Goal: Task Accomplishment & Management: Manage account settings

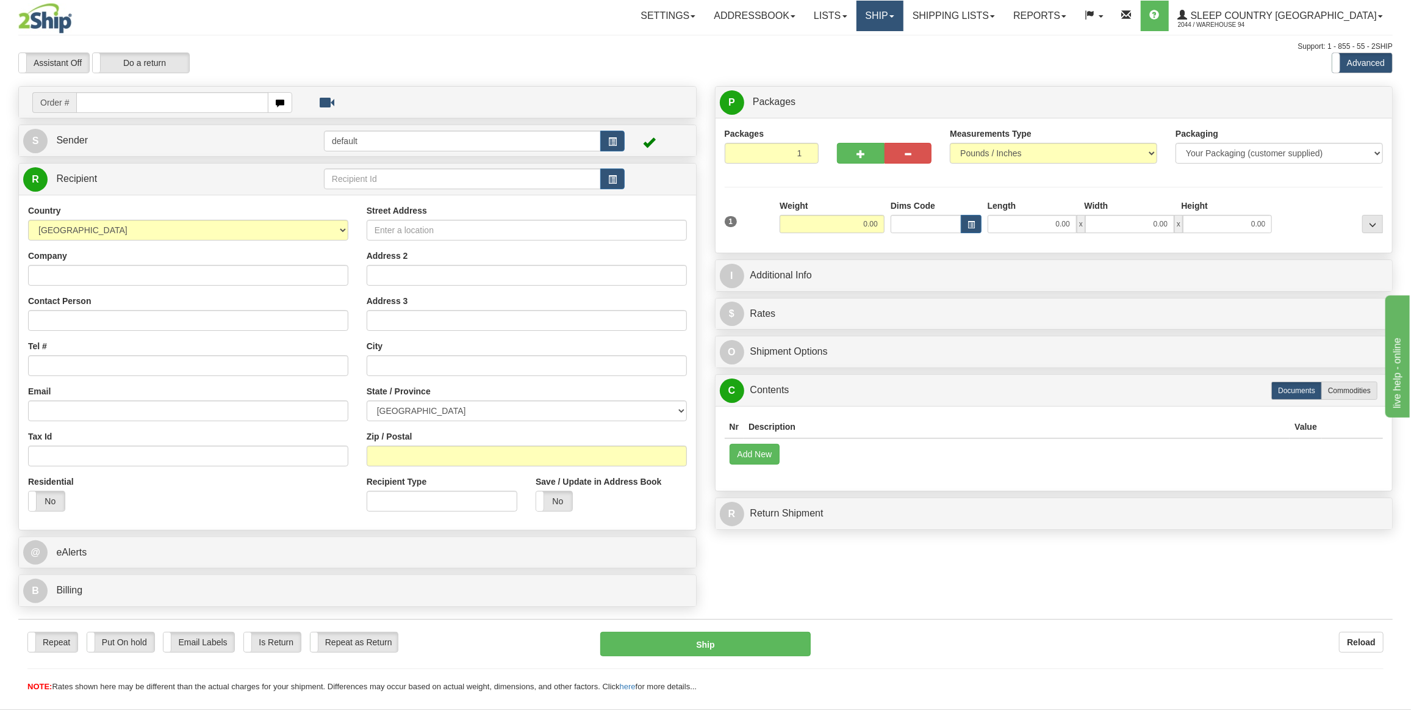
click at [904, 20] on link "Ship" at bounding box center [880, 16] width 47 height 31
click at [891, 54] on span "OnHold / Order Queue" at bounding box center [848, 59] width 86 height 10
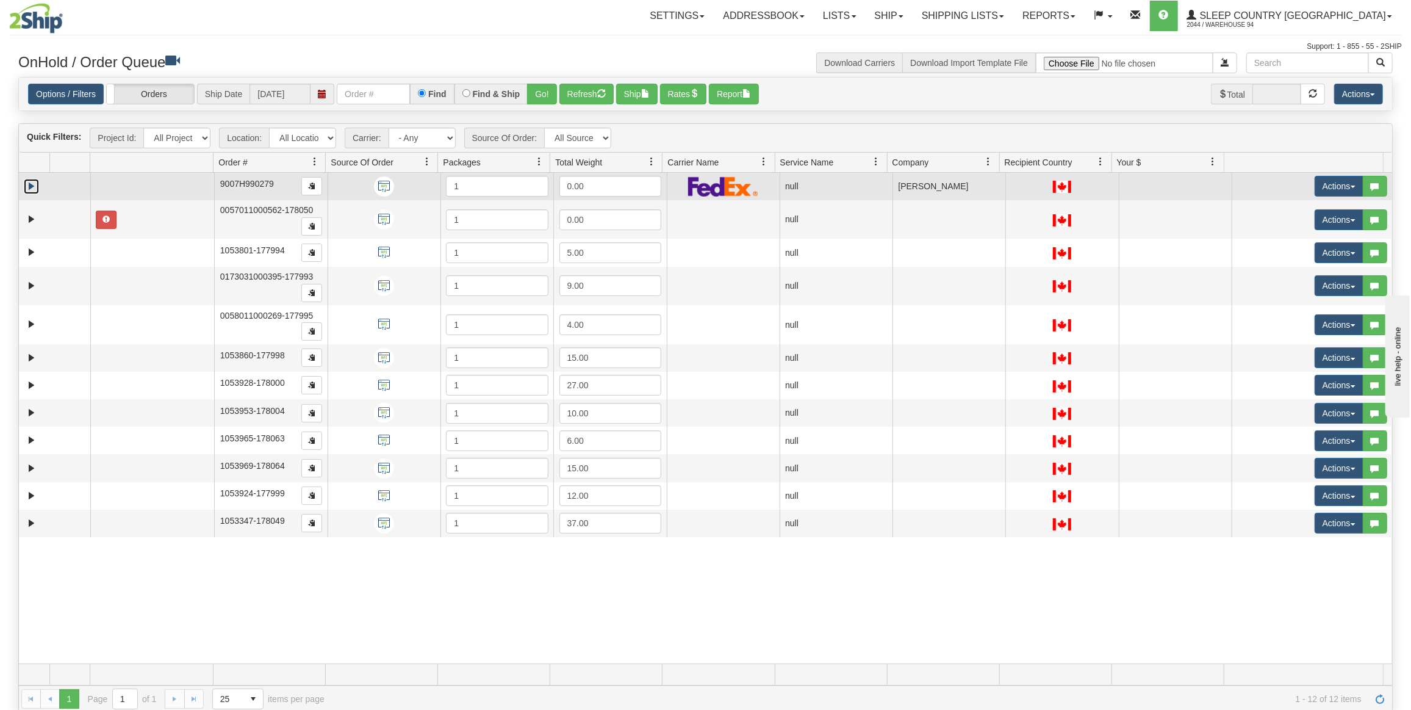
click at [34, 179] on link "Expand" at bounding box center [31, 186] width 15 height 15
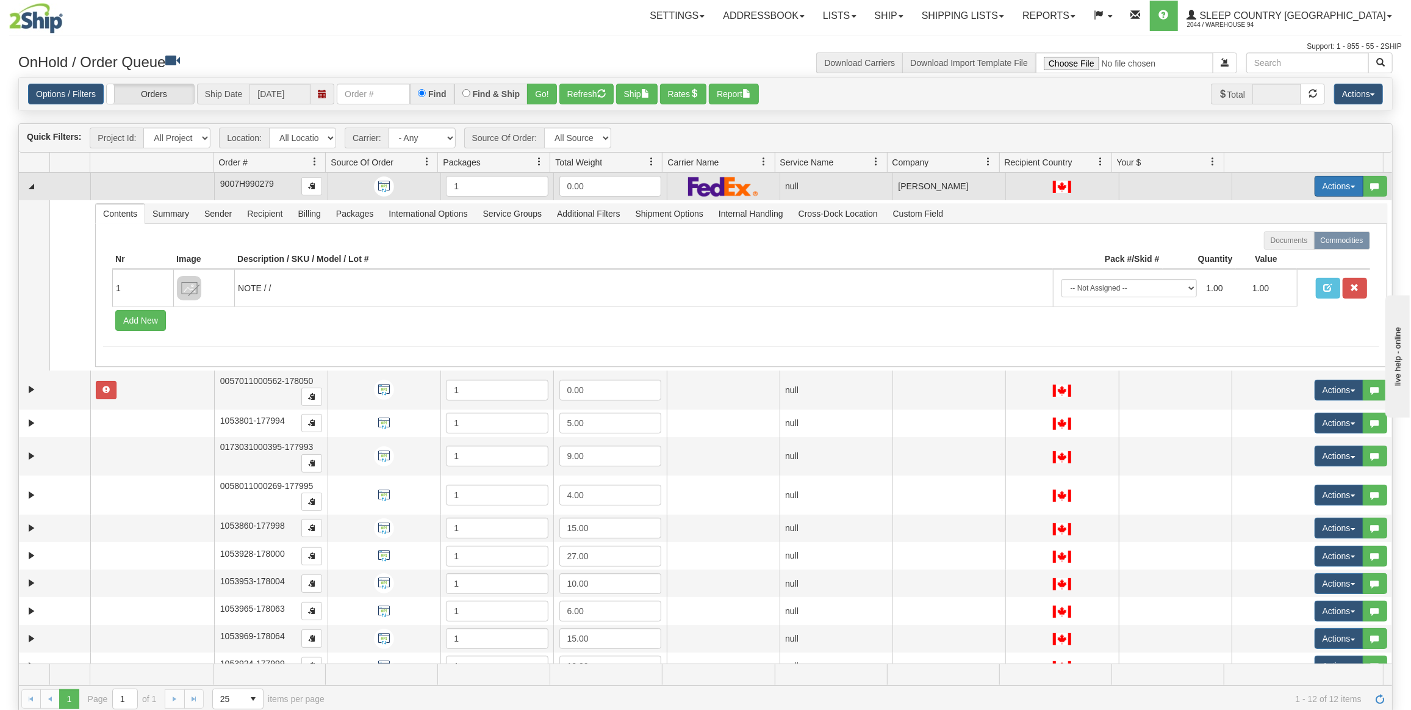
click at [1317, 180] on button "Actions" at bounding box center [1339, 186] width 49 height 21
click at [1286, 275] on link "Delete" at bounding box center [1311, 273] width 106 height 16
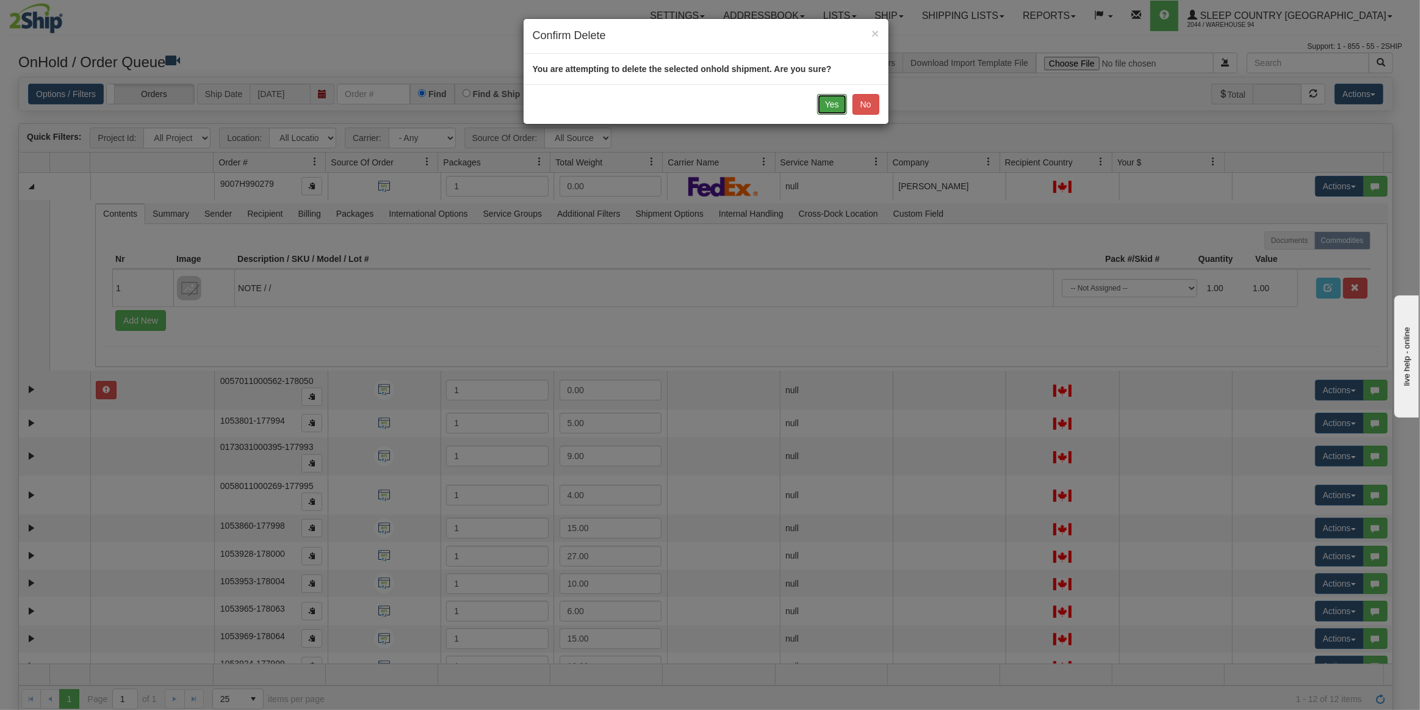
click at [826, 104] on button "Yes" at bounding box center [832, 104] width 30 height 21
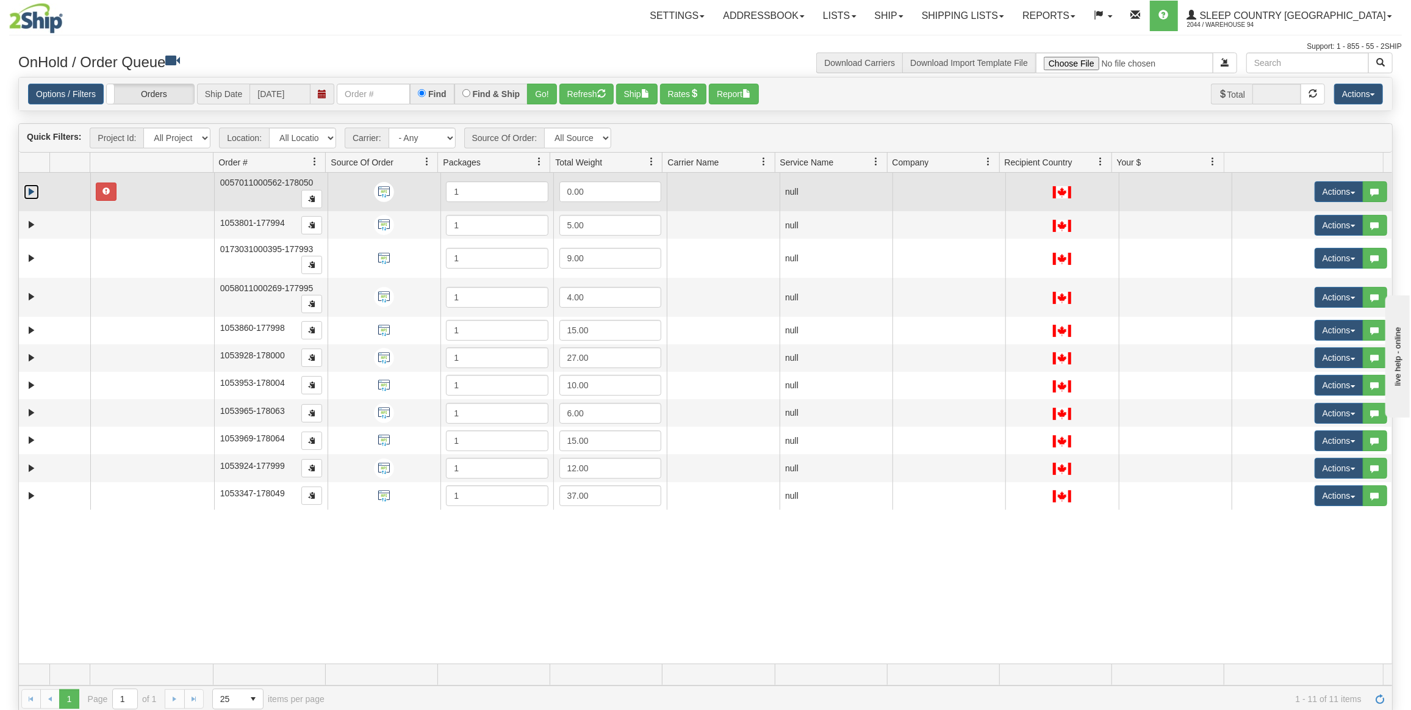
click at [25, 191] on link "Expand" at bounding box center [31, 191] width 15 height 15
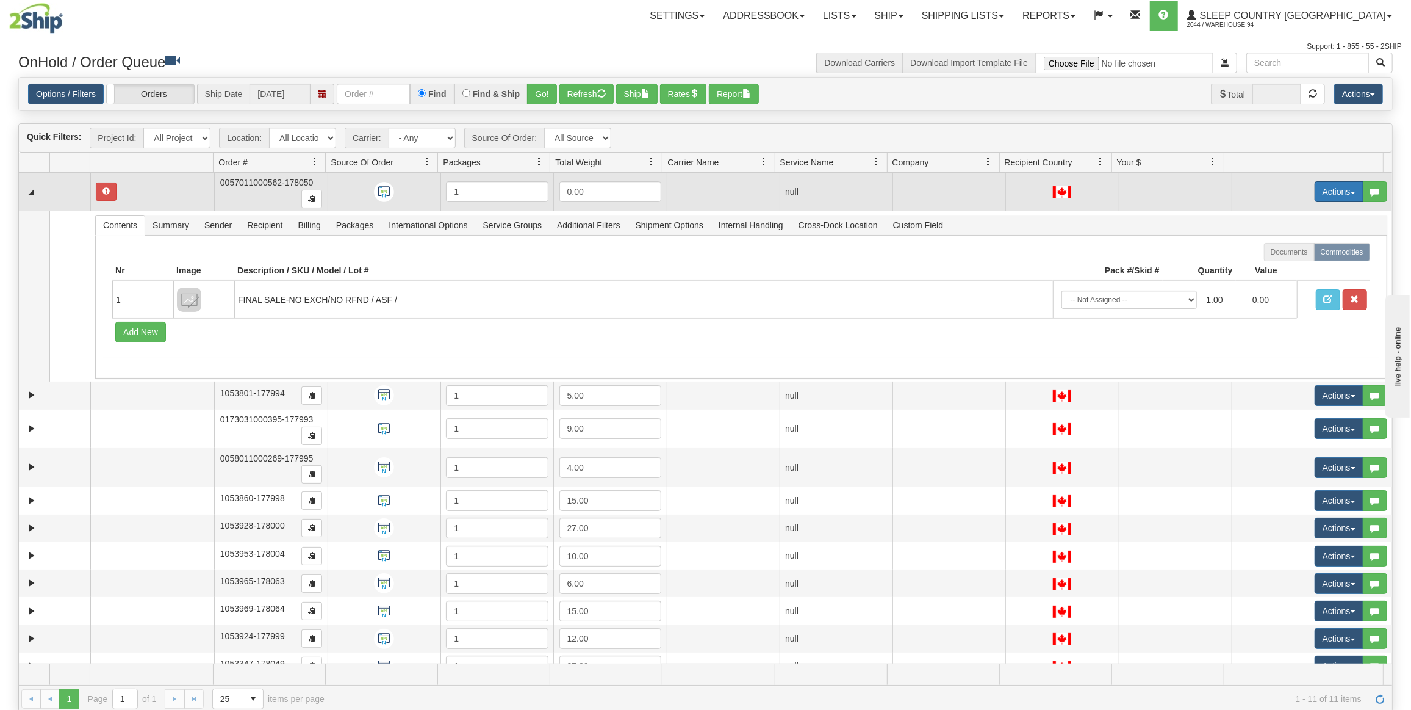
click at [1315, 192] on button "Actions" at bounding box center [1339, 191] width 49 height 21
click at [1278, 273] on span "Delete" at bounding box center [1286, 278] width 33 height 10
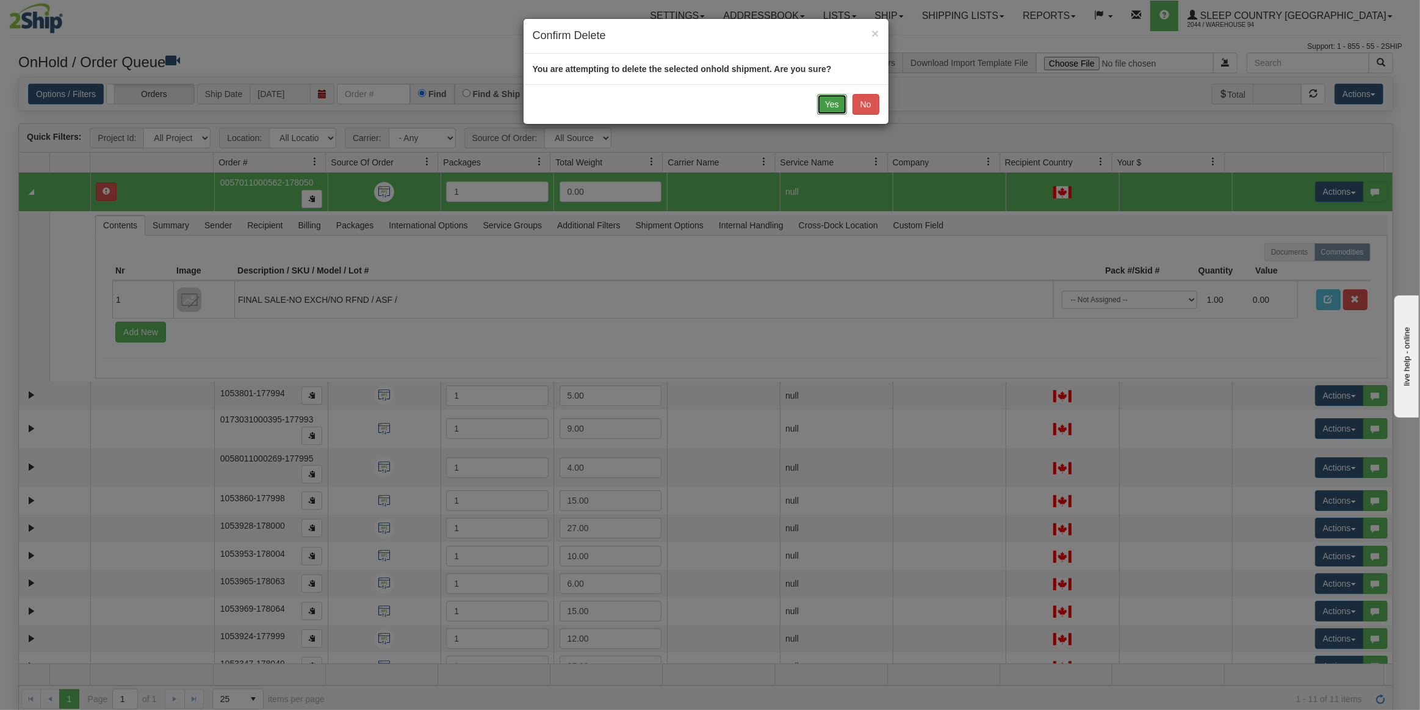
click at [831, 101] on button "Yes" at bounding box center [832, 104] width 30 height 21
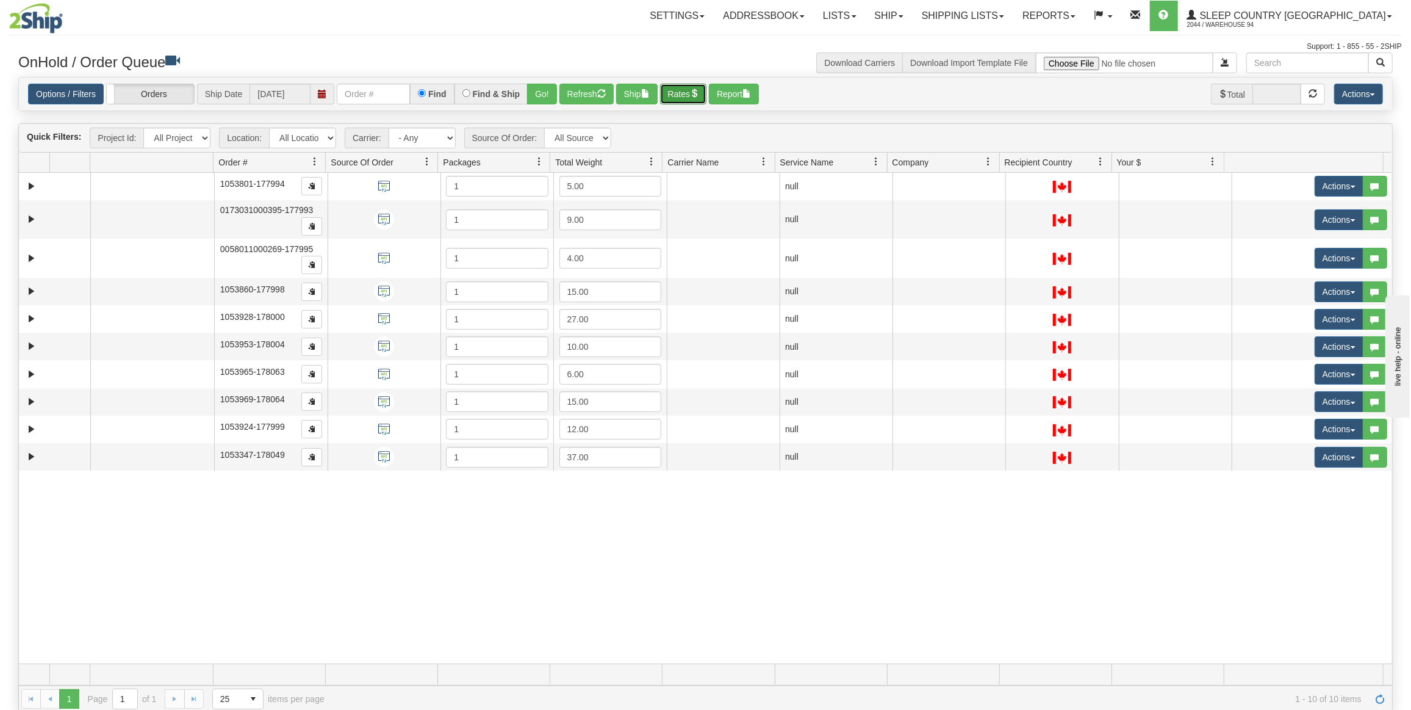
click at [674, 99] on button "Rates" at bounding box center [683, 94] width 47 height 21
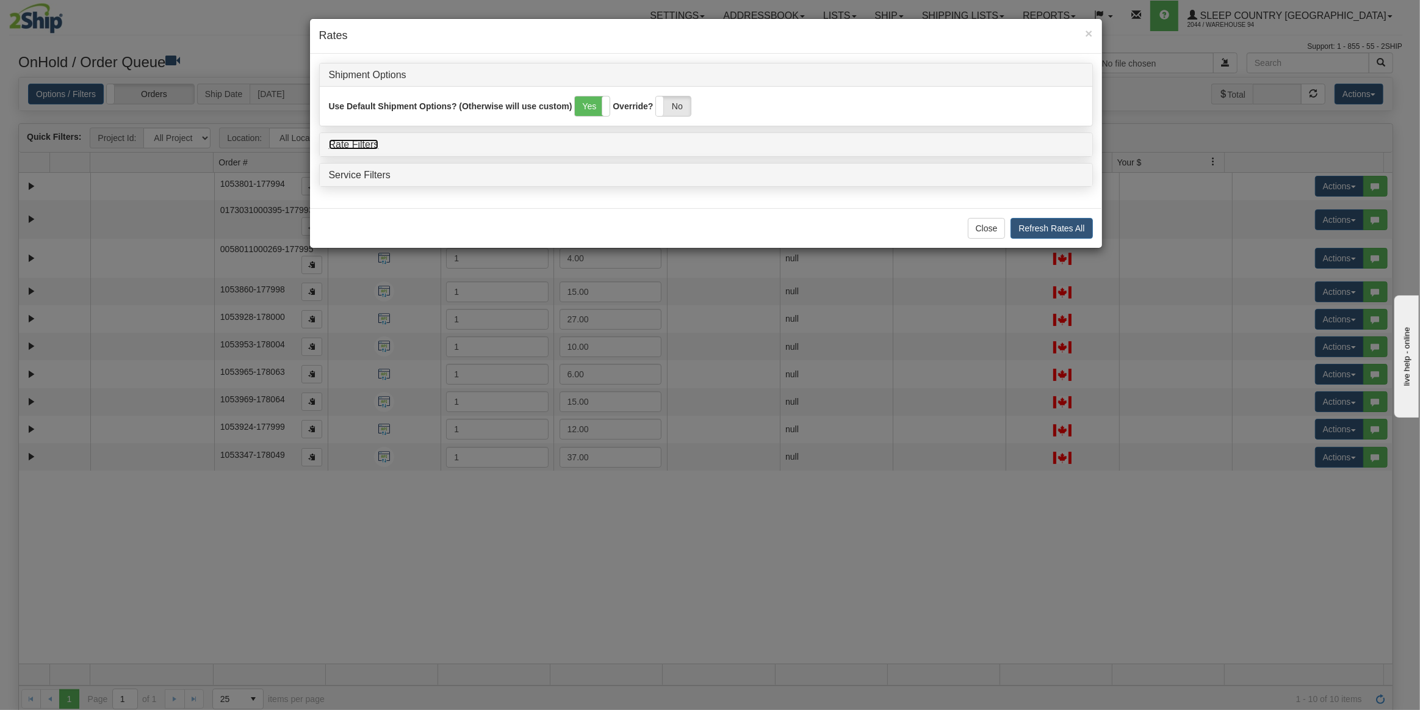
click at [334, 143] on link "Rate Filters" at bounding box center [354, 144] width 50 height 10
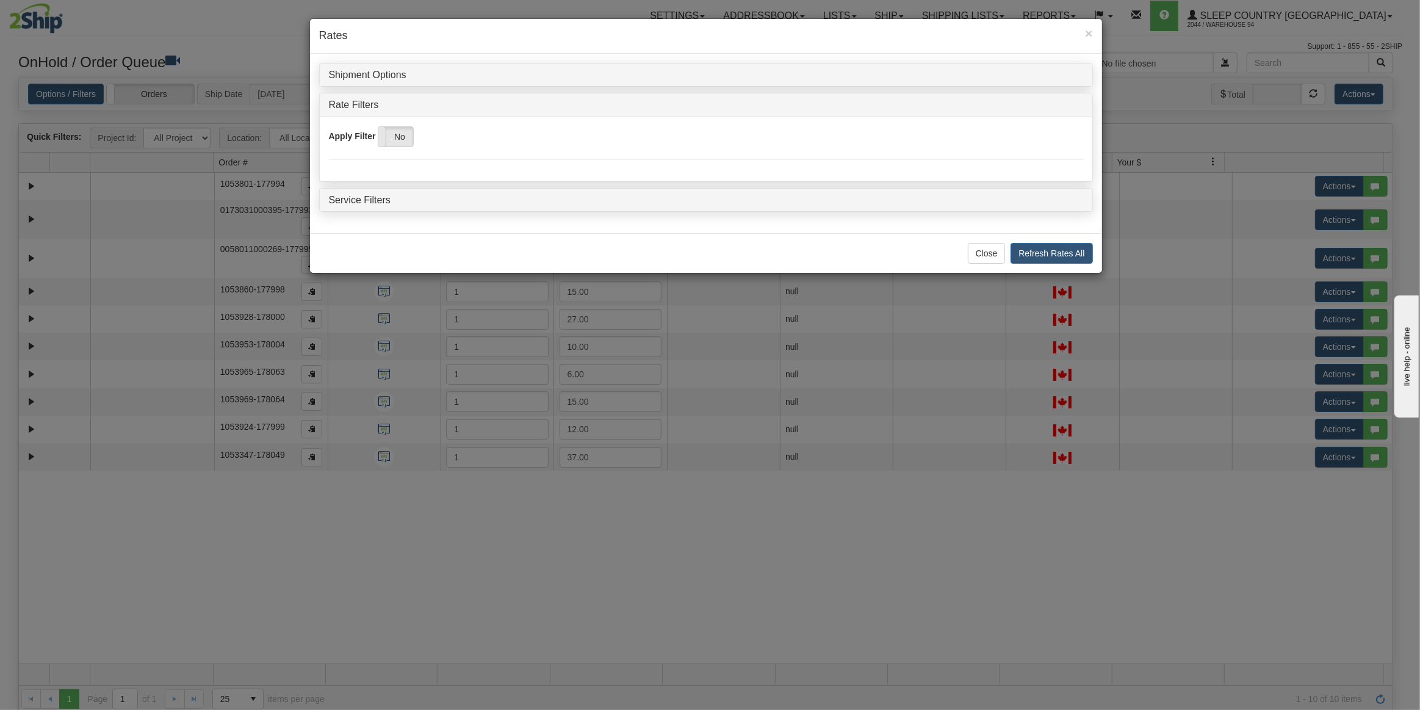
click at [382, 139] on span at bounding box center [378, 137] width 16 height 20
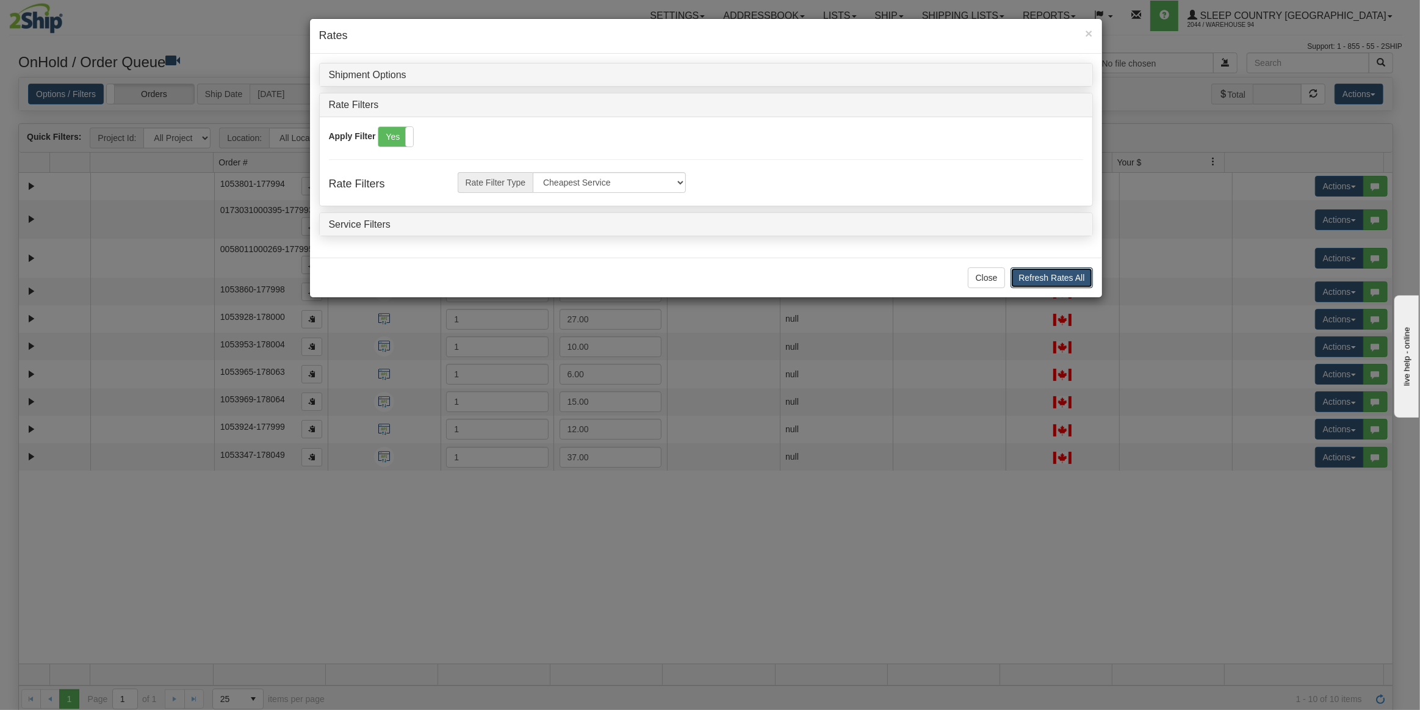
click at [1049, 269] on button "Refresh Rates All" at bounding box center [1052, 277] width 82 height 21
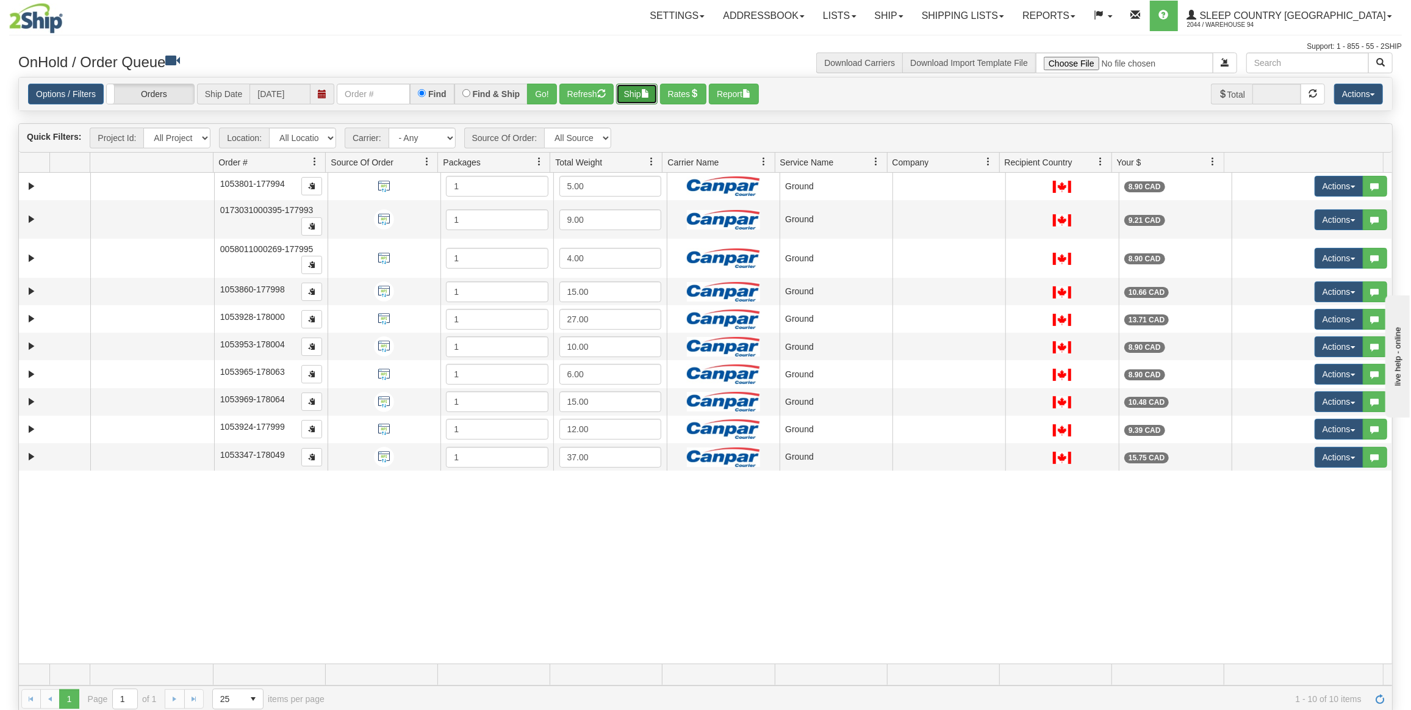
click at [655, 91] on button "Ship" at bounding box center [636, 94] width 41 height 21
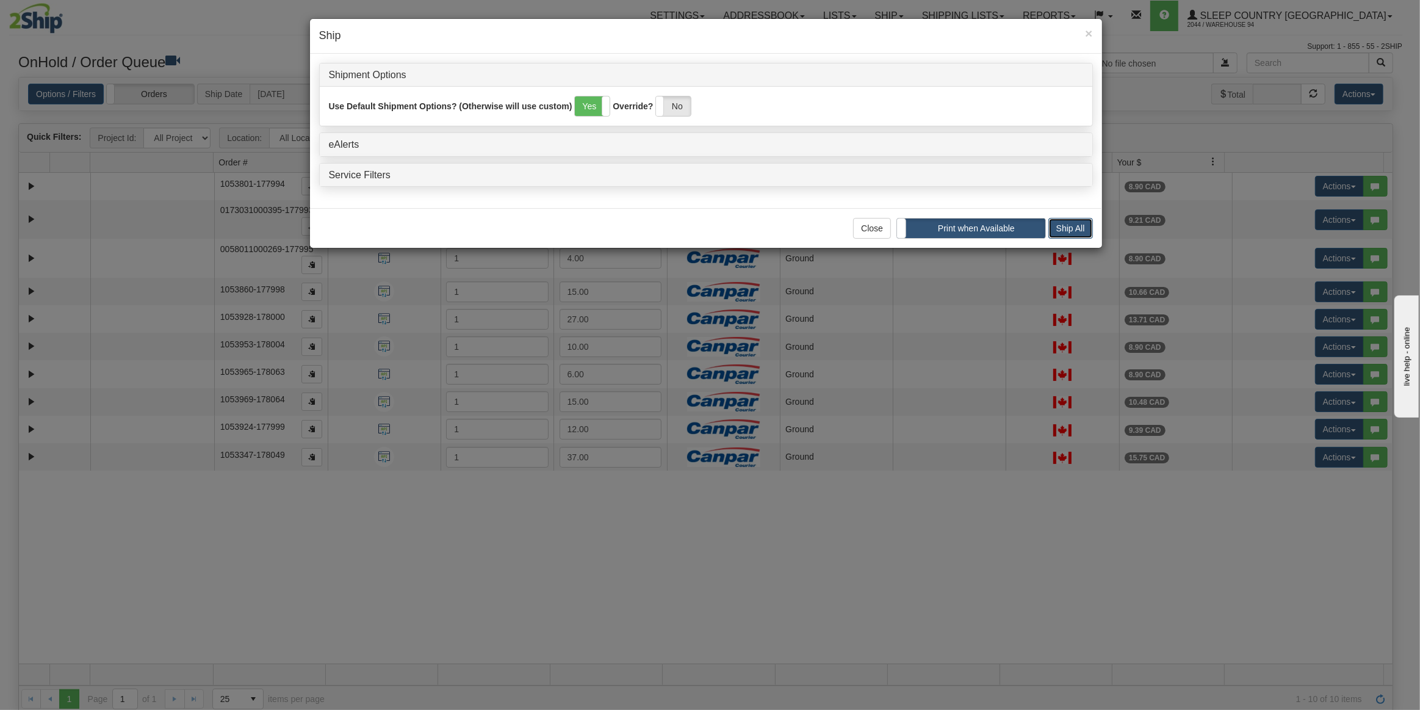
click at [1078, 229] on button "Ship All" at bounding box center [1070, 228] width 45 height 21
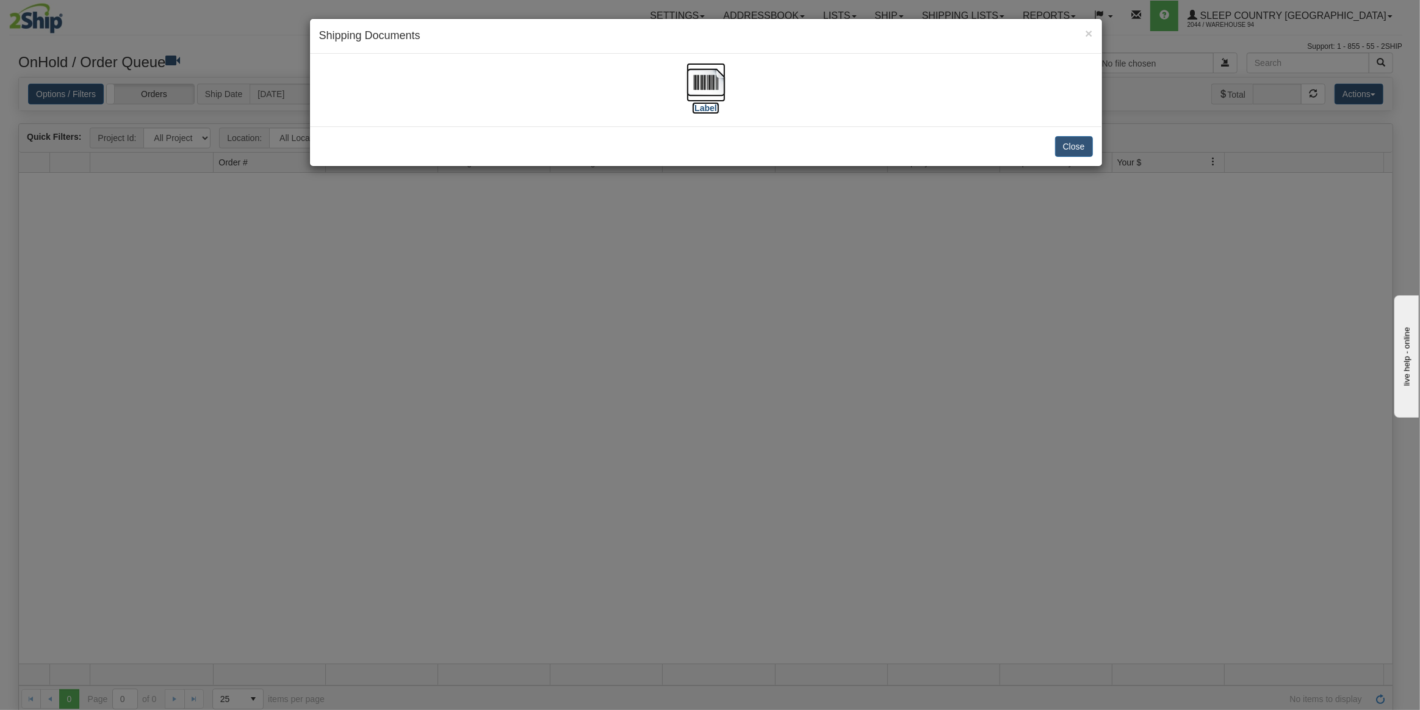
click at [712, 79] on img at bounding box center [706, 82] width 39 height 39
